Goal: Task Accomplishment & Management: Complete application form

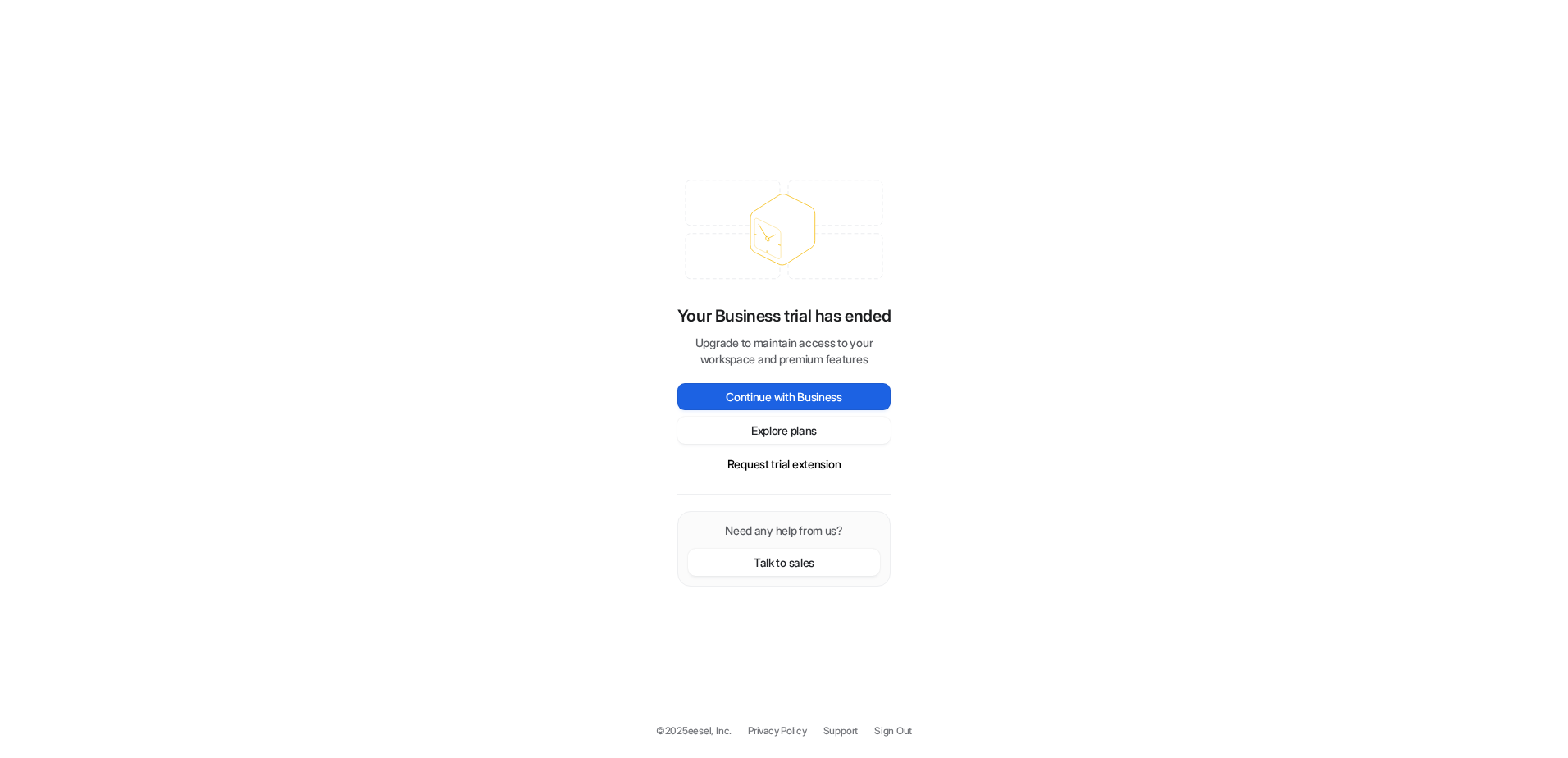
click at [784, 397] on button "Continue with Business" at bounding box center [784, 396] width 213 height 27
